Goal: Transaction & Acquisition: Purchase product/service

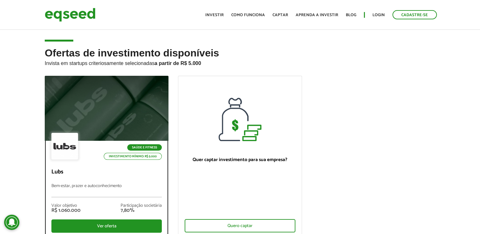
click at [118, 126] on div at bounding box center [106, 108] width 148 height 78
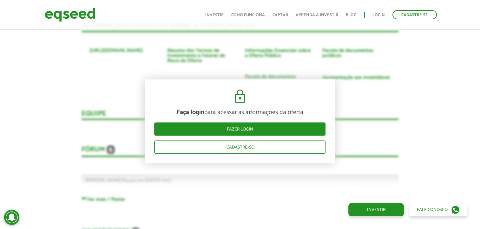
scroll to position [1253, 0]
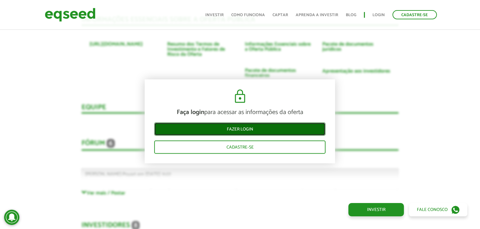
click at [261, 131] on link "Fazer login" at bounding box center [239, 128] width 171 height 13
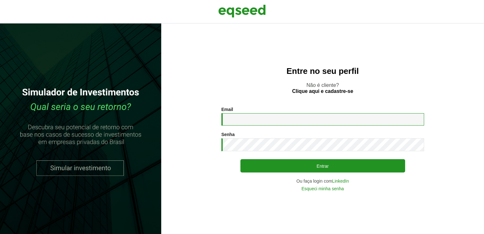
click at [281, 116] on input "Email *" at bounding box center [323, 119] width 203 height 12
type input "**********"
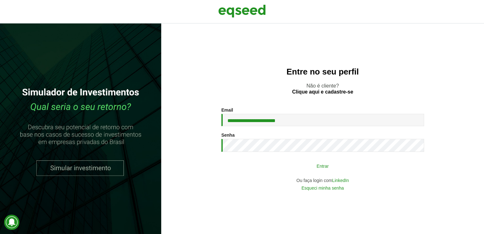
click at [385, 166] on button "Entrar" at bounding box center [323, 166] width 165 height 12
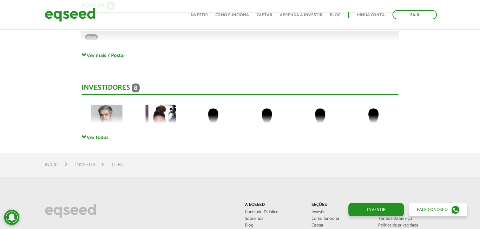
scroll to position [1392, 0]
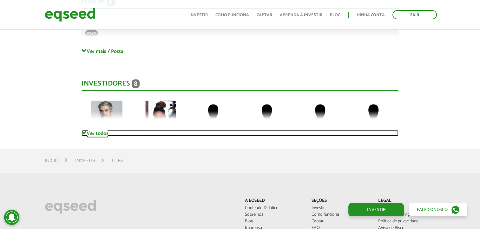
click at [108, 130] on link "Ver todos" at bounding box center [239, 133] width 317 height 6
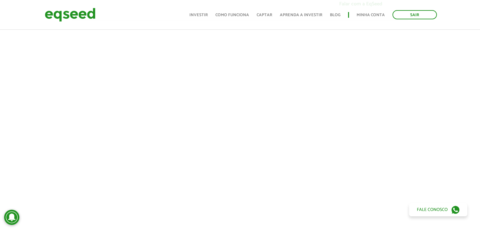
scroll to position [212, 0]
